Goal: Find contact information: Find contact information

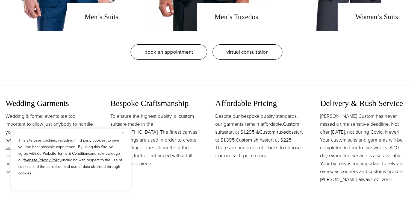
scroll to position [653, 0]
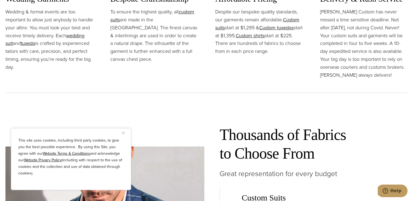
click at [124, 132] on img "Close" at bounding box center [123, 132] width 2 height 2
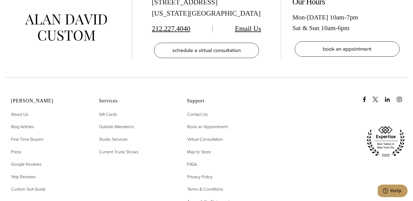
scroll to position [2698, 0]
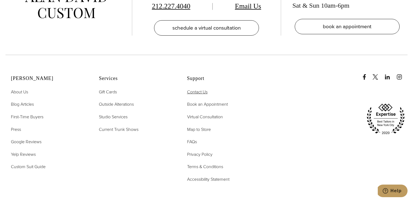
click at [203, 89] on span "Contact Us" at bounding box center [197, 92] width 21 height 6
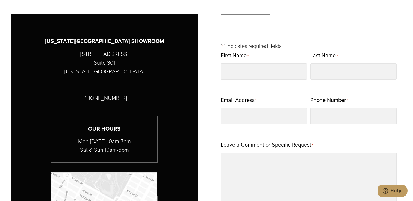
scroll to position [240, 0]
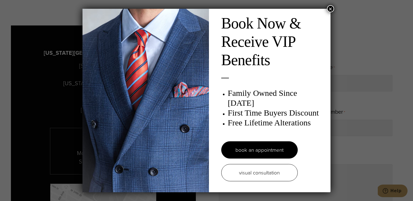
click at [332, 8] on button "×" at bounding box center [330, 8] width 7 height 7
